Goal: Find specific page/section

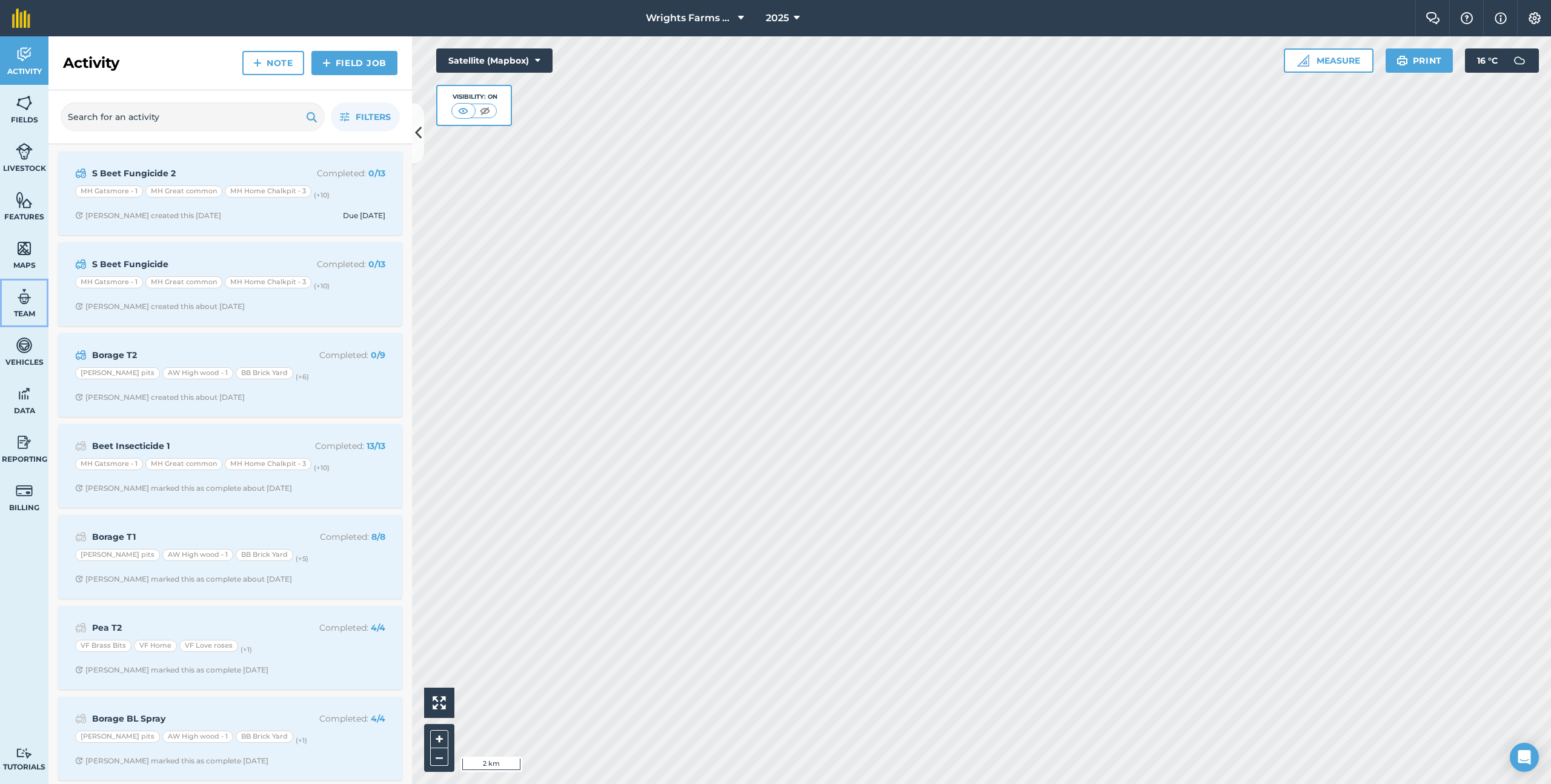
click at [32, 299] on img at bounding box center [24, 297] width 17 height 18
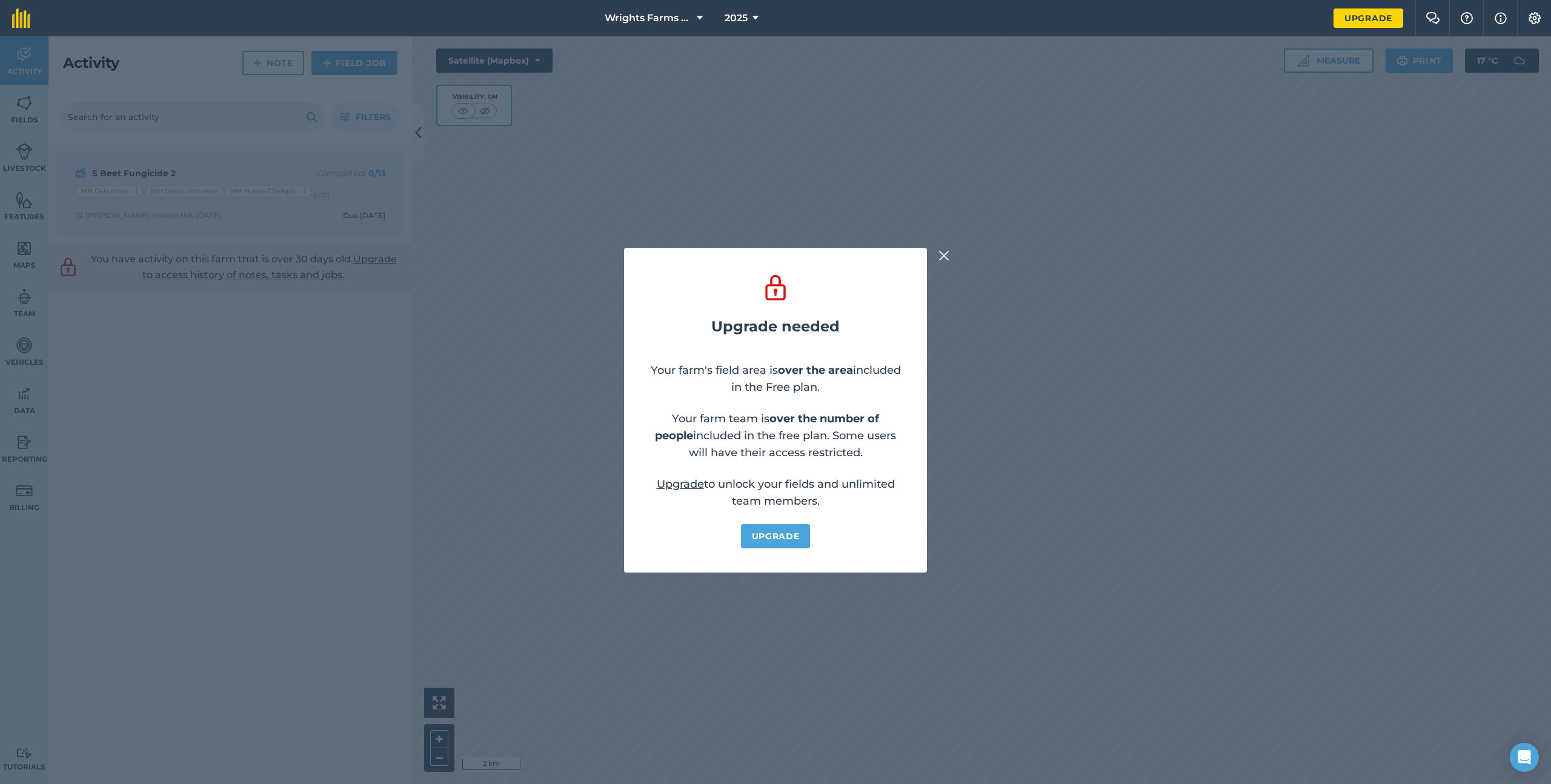
click at [947, 254] on img at bounding box center [943, 256] width 11 height 14
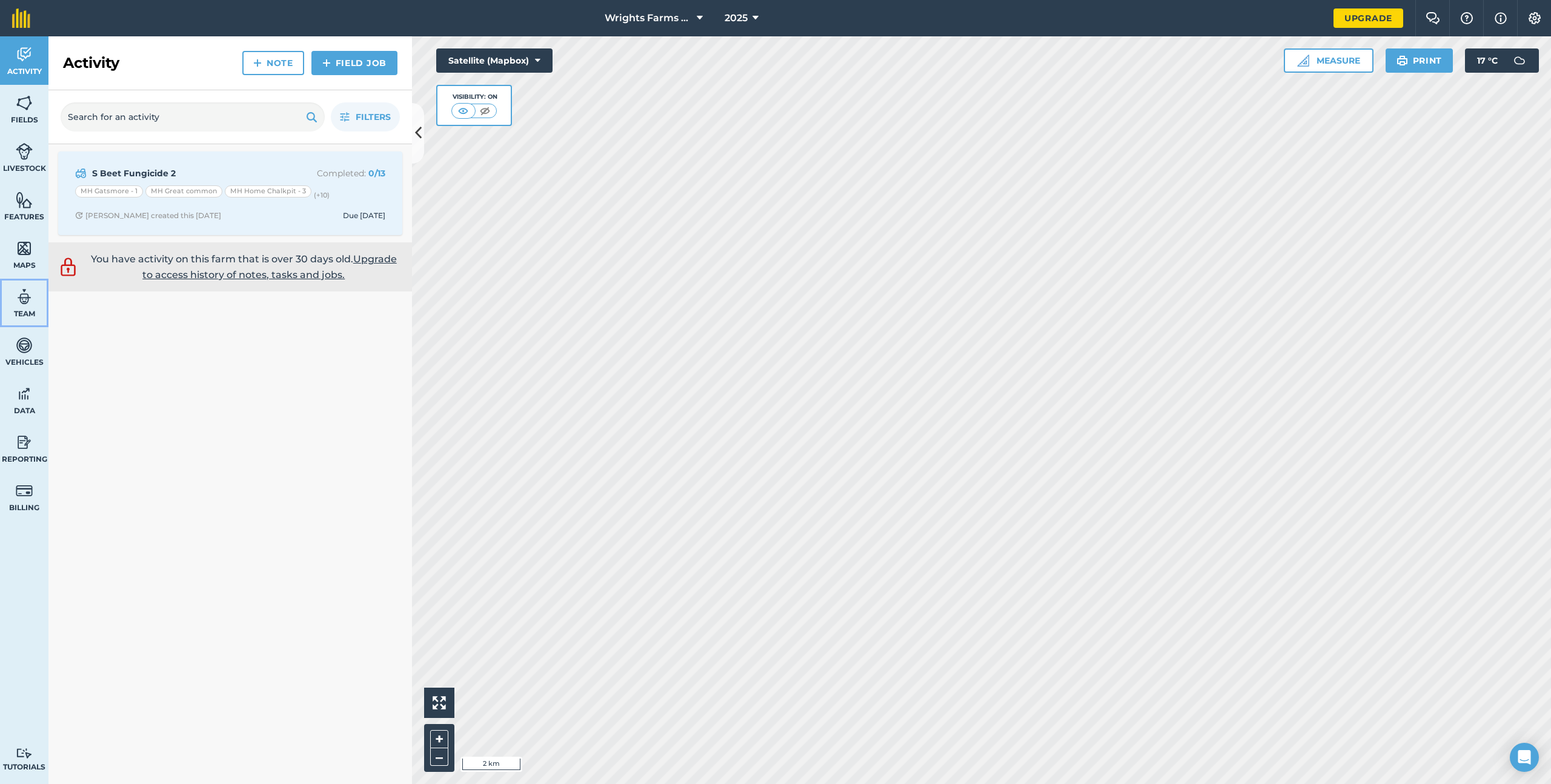
click at [23, 302] on img at bounding box center [24, 297] width 17 height 18
